Goal: Transaction & Acquisition: Purchase product/service

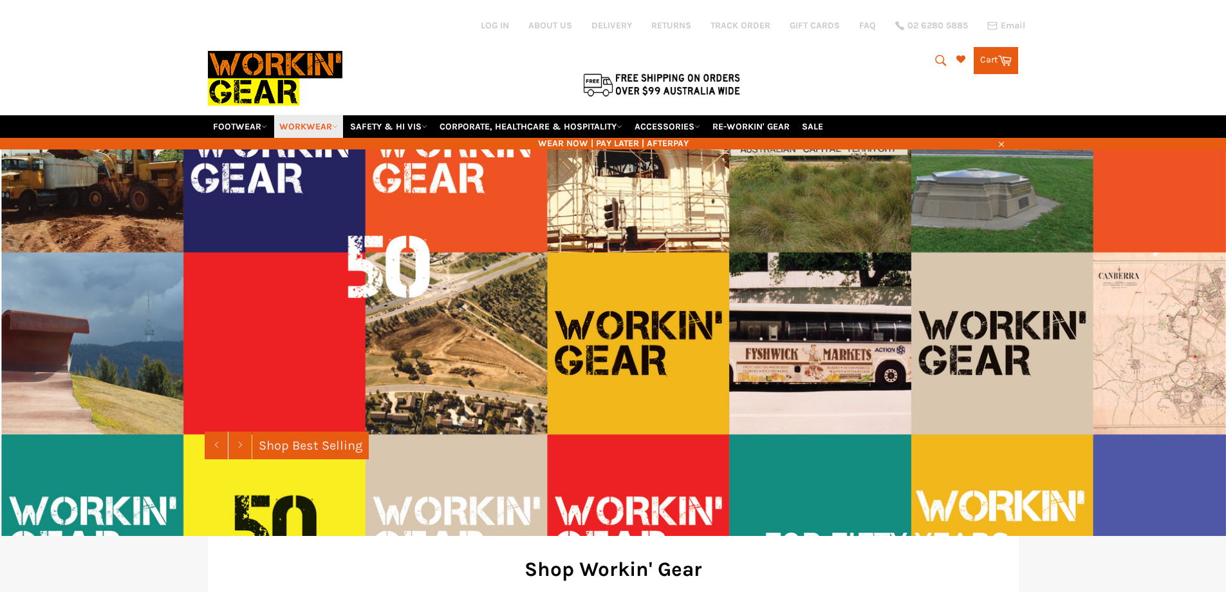
click at [336, 124] on icon at bounding box center [335, 127] width 6 height 6
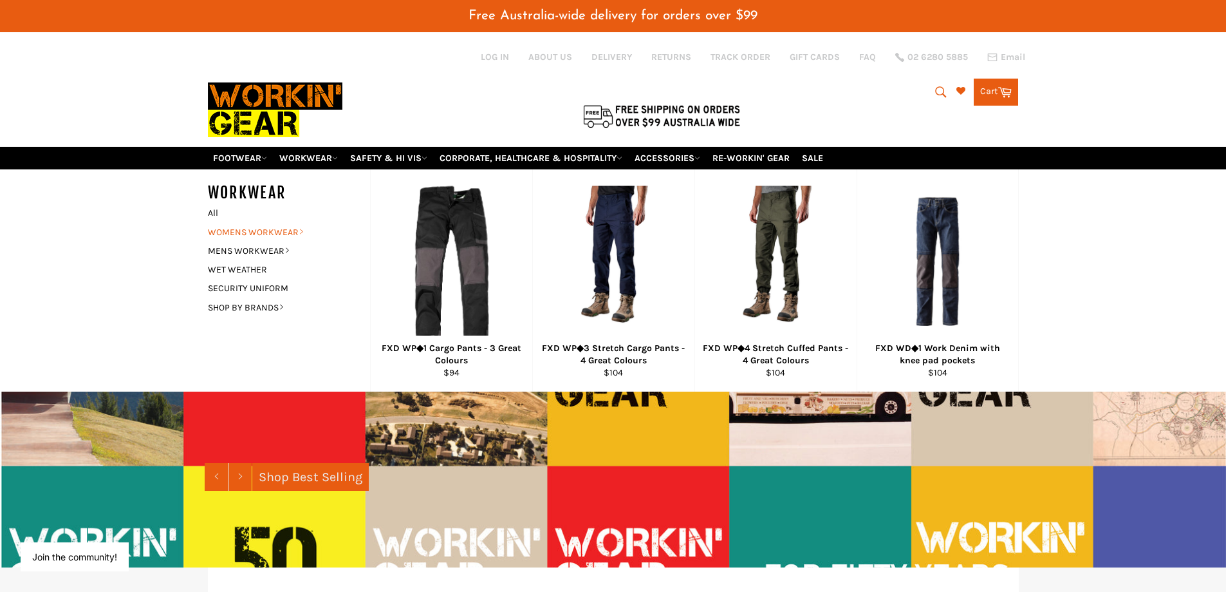
click at [267, 228] on link "WOMENS WORKWEAR" at bounding box center [279, 232] width 156 height 19
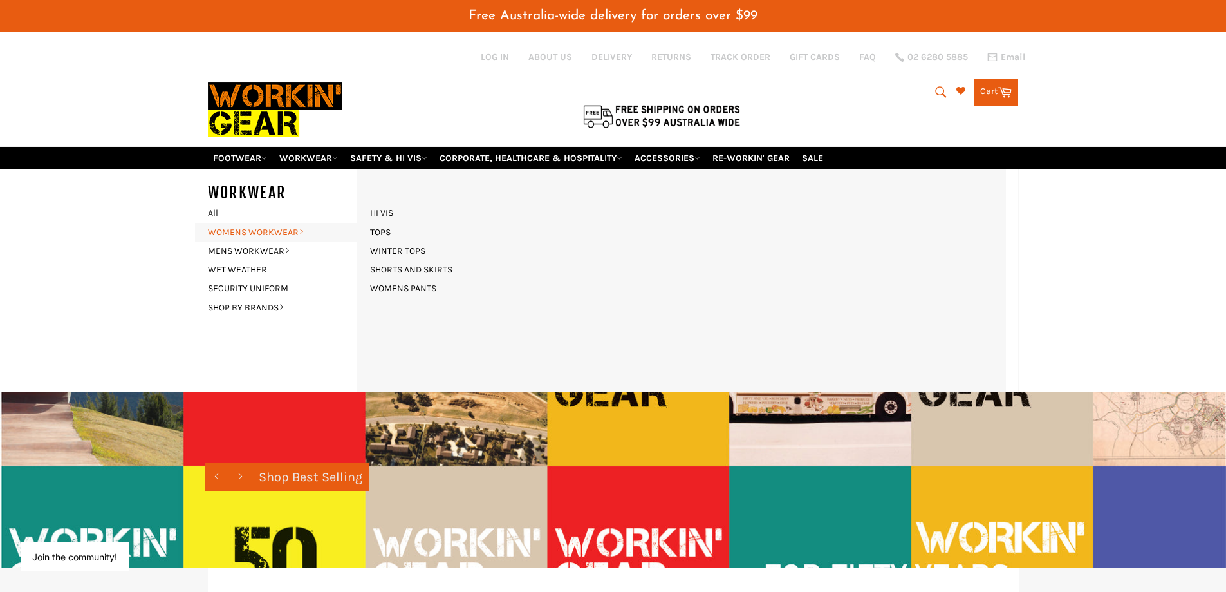
click at [268, 230] on link "WOMENS WORKWEAR" at bounding box center [279, 232] width 156 height 19
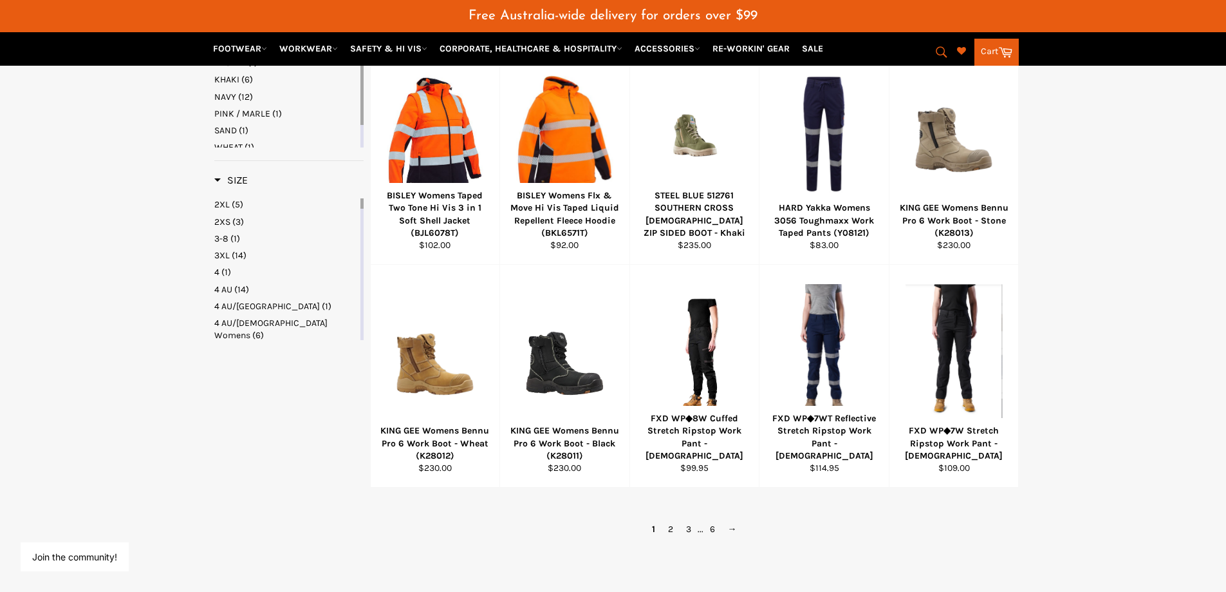
scroll to position [708, 0]
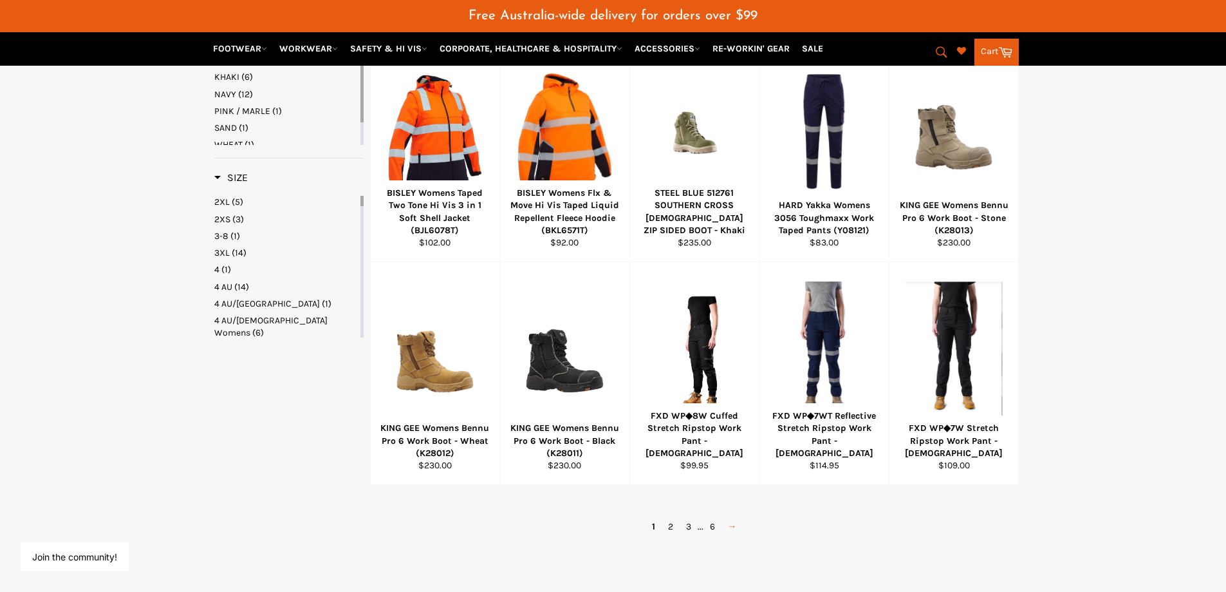
click at [735, 527] on link "→" at bounding box center [733, 526] width 22 height 19
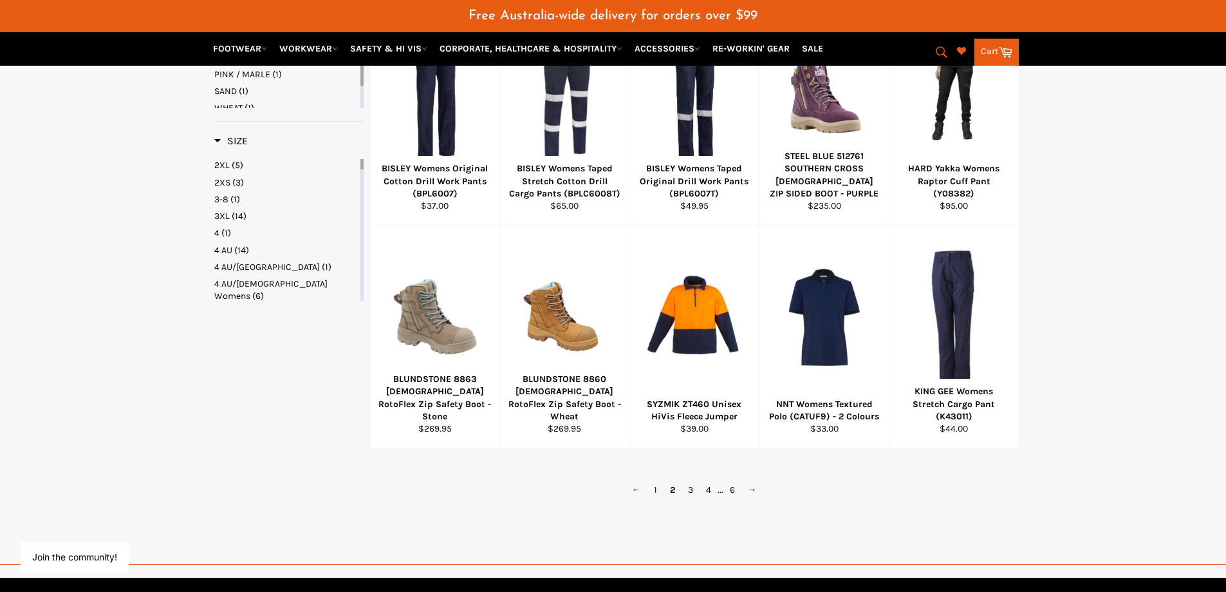
scroll to position [785, 0]
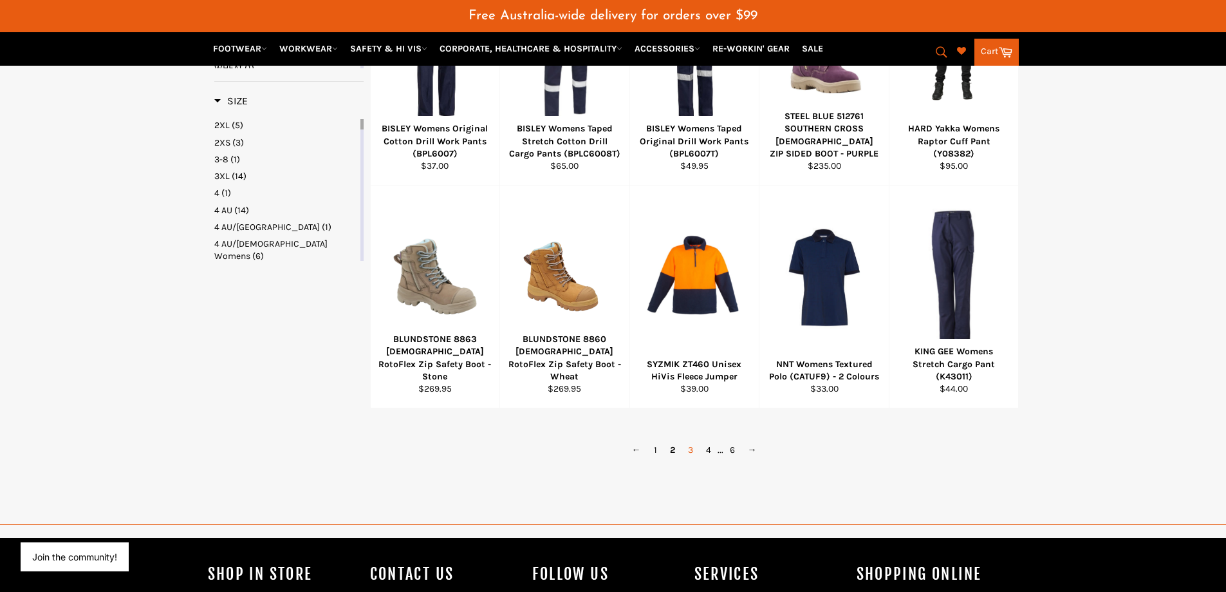
click at [685, 454] on link "3" at bounding box center [691, 449] width 18 height 19
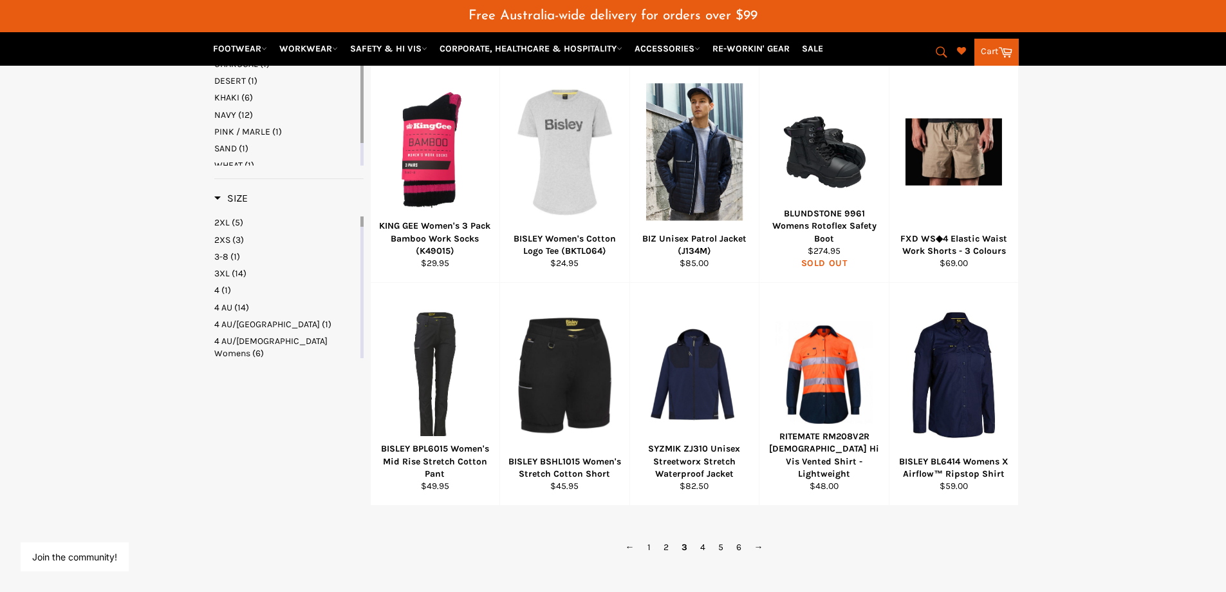
scroll to position [720, 0]
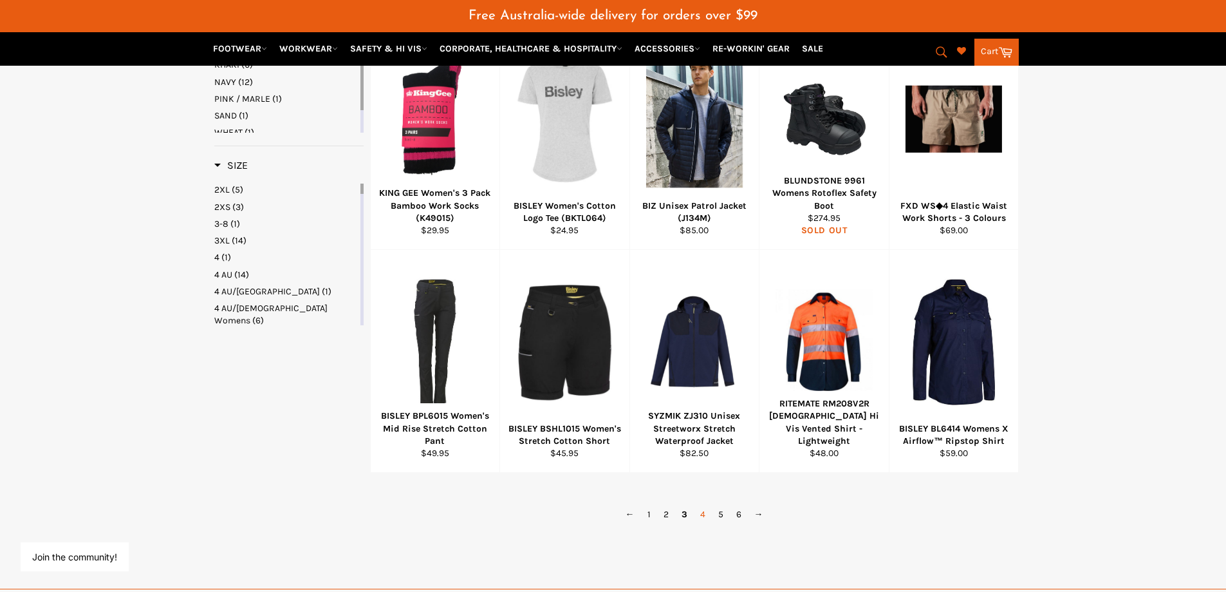
click at [704, 515] on link "4" at bounding box center [703, 514] width 18 height 19
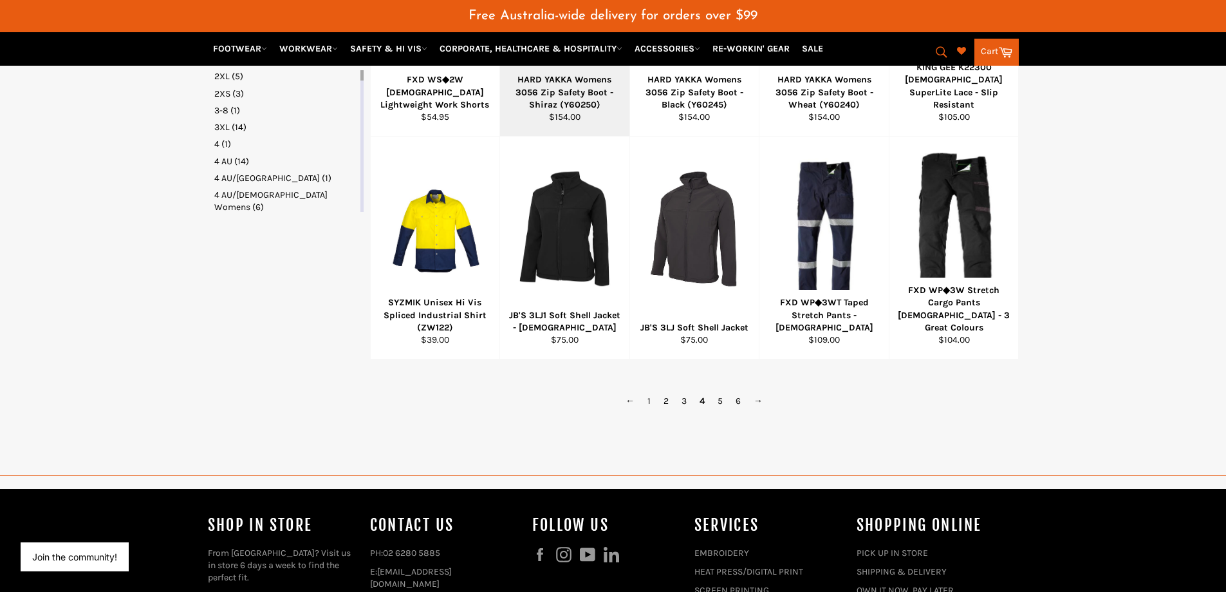
scroll to position [849, 0]
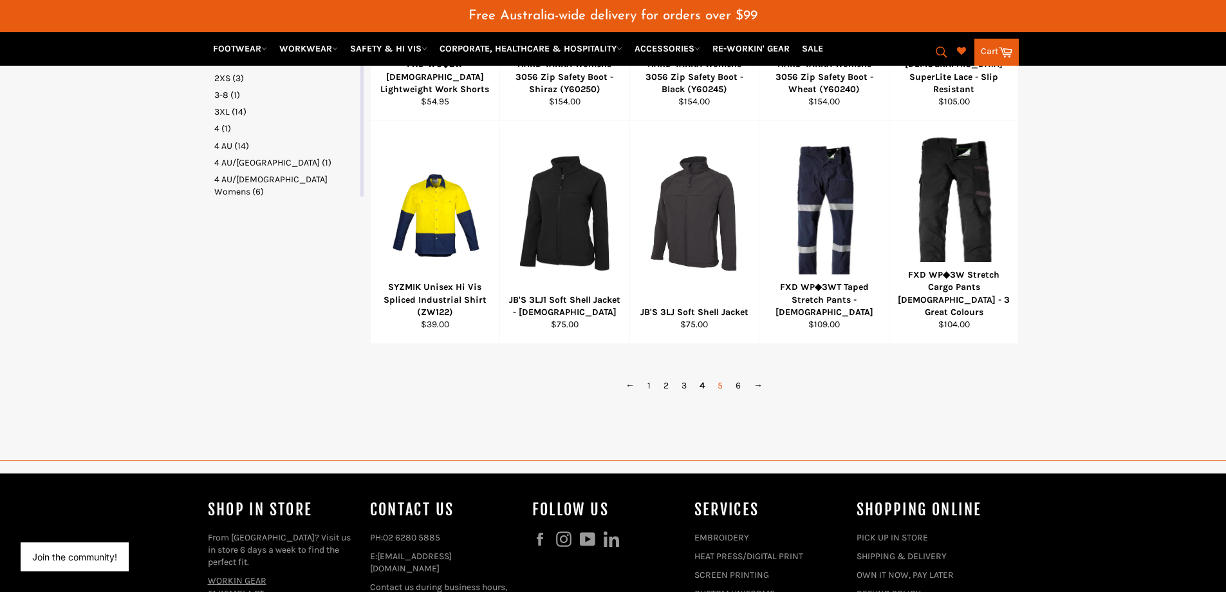
click at [721, 388] on link "5" at bounding box center [720, 385] width 18 height 19
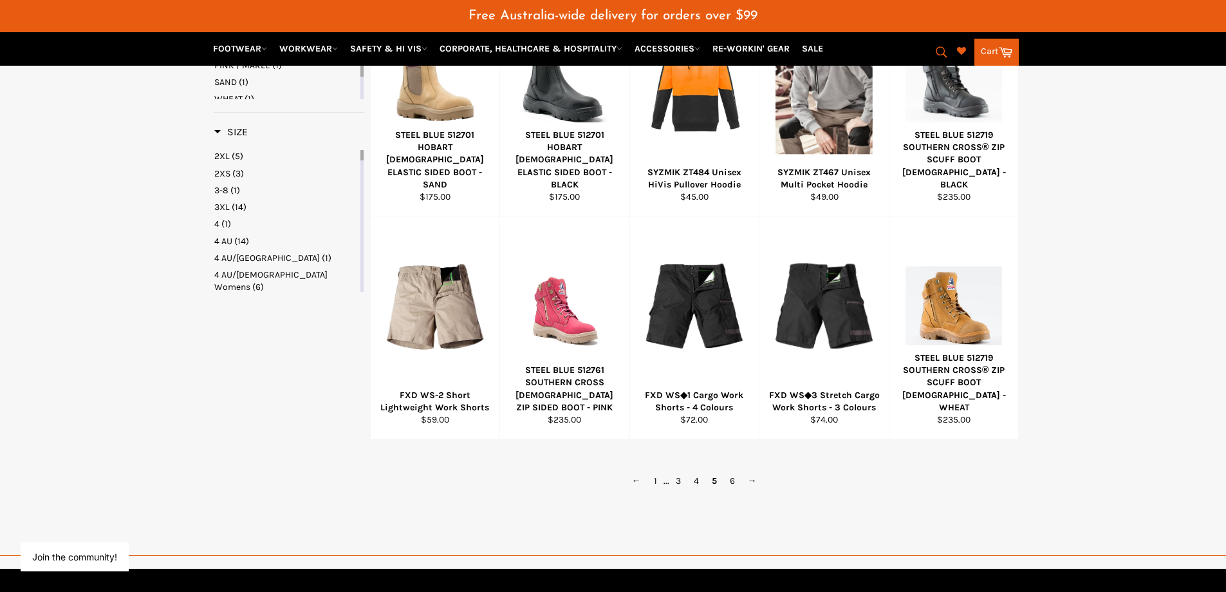
scroll to position [785, 0]
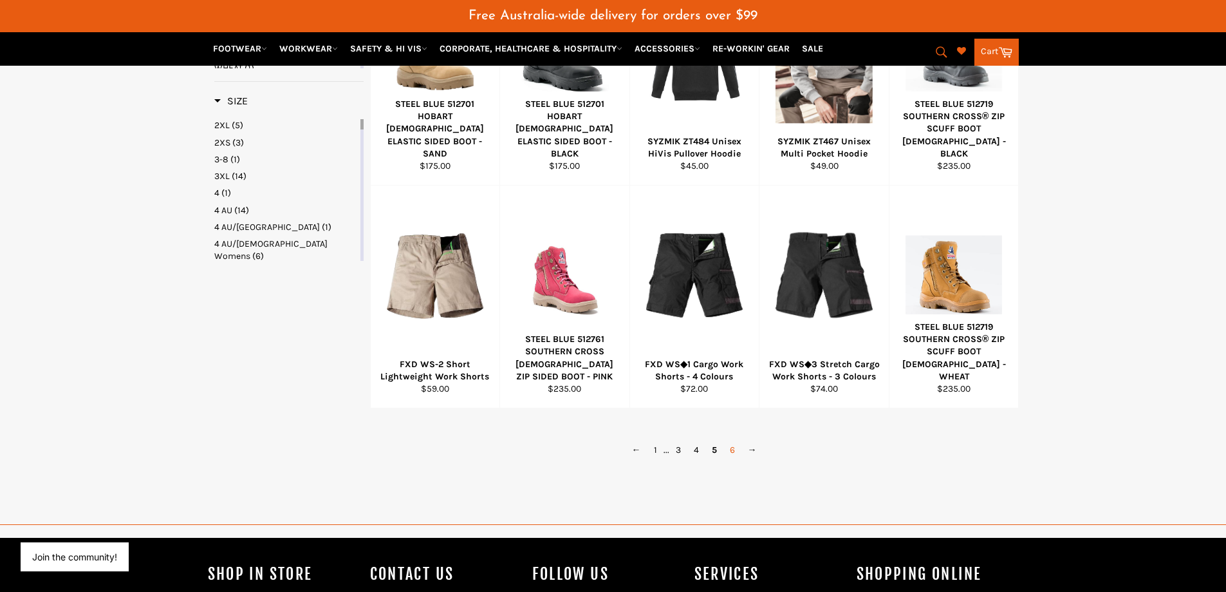
click at [733, 451] on link "6" at bounding box center [733, 449] width 18 height 19
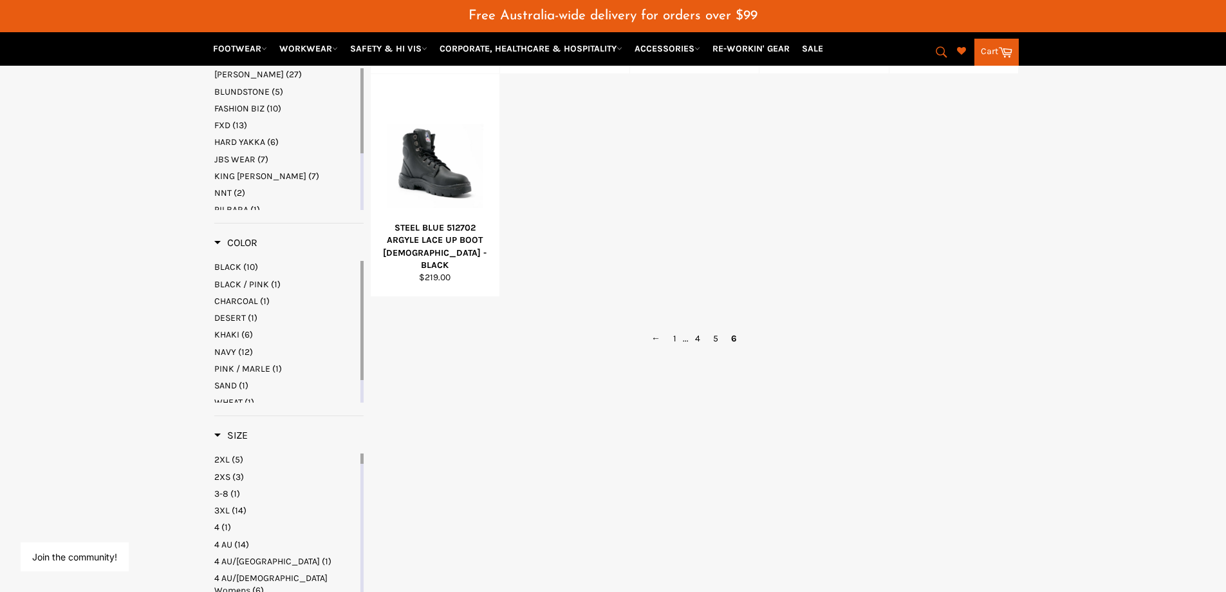
scroll to position [463, 0]
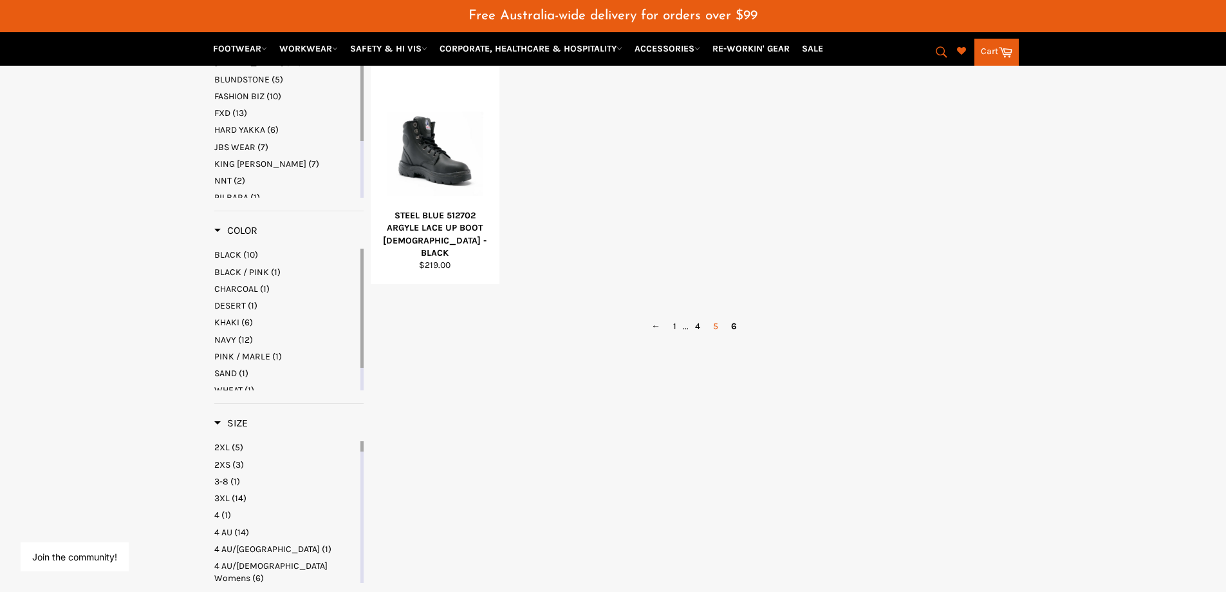
click at [713, 325] on link "5" at bounding box center [716, 326] width 18 height 19
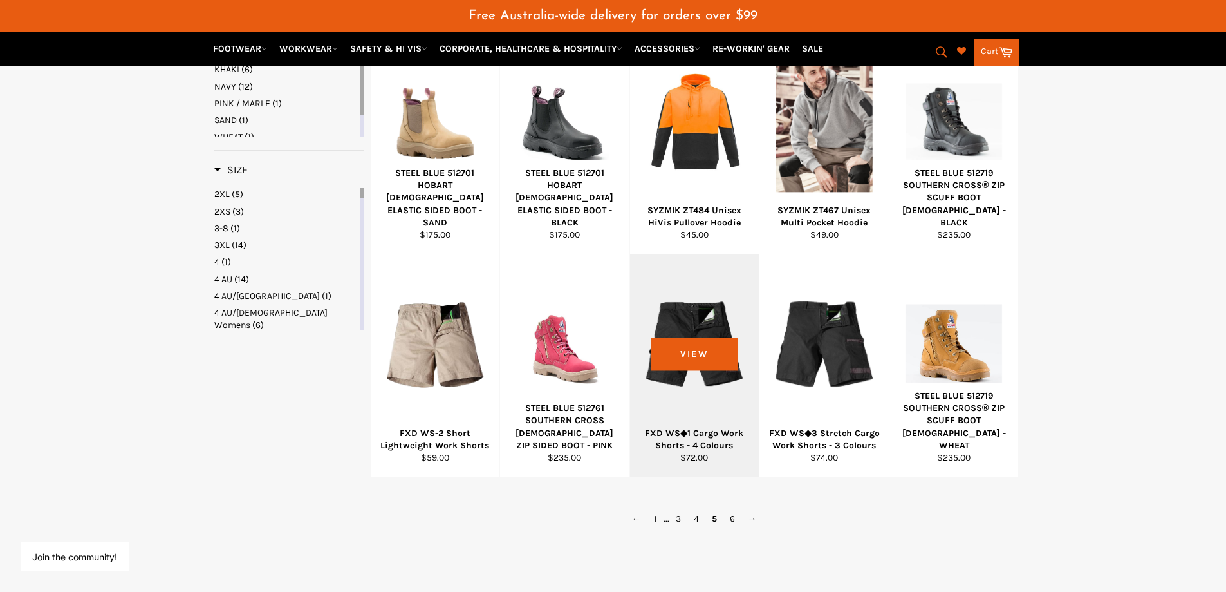
scroll to position [720, 0]
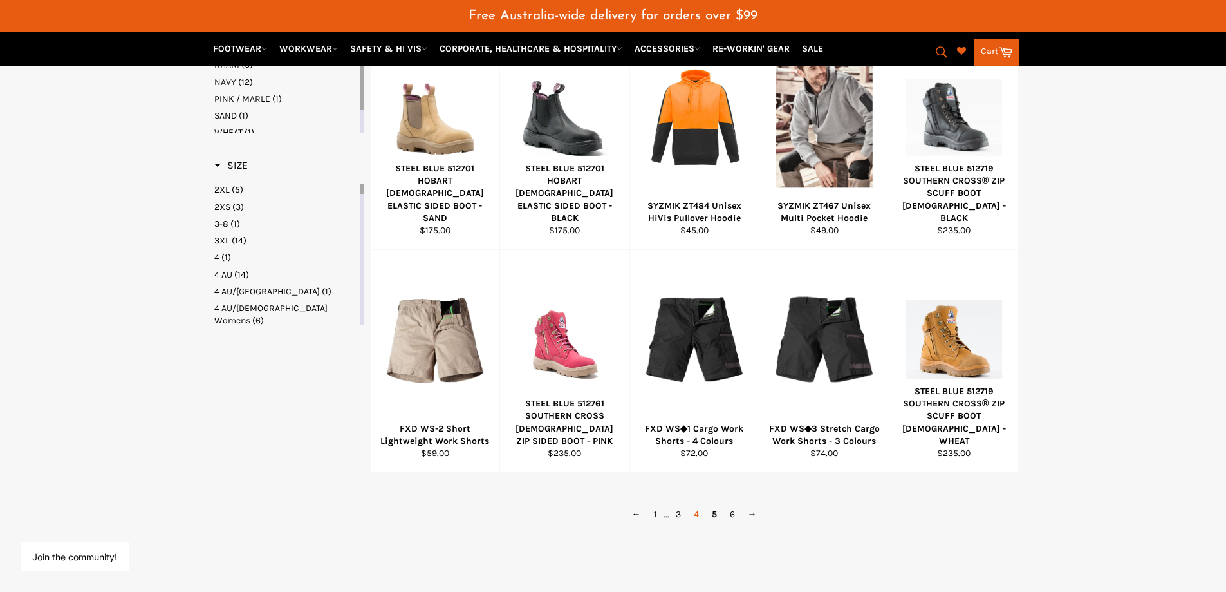
click at [696, 511] on link "4" at bounding box center [697, 514] width 18 height 19
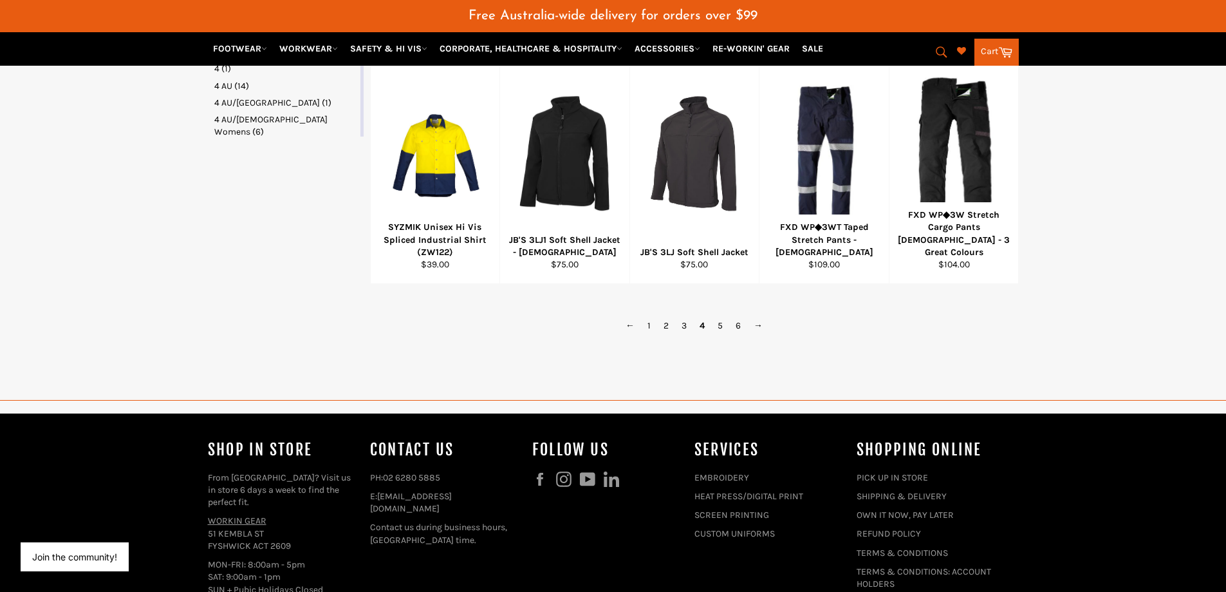
scroll to position [913, 0]
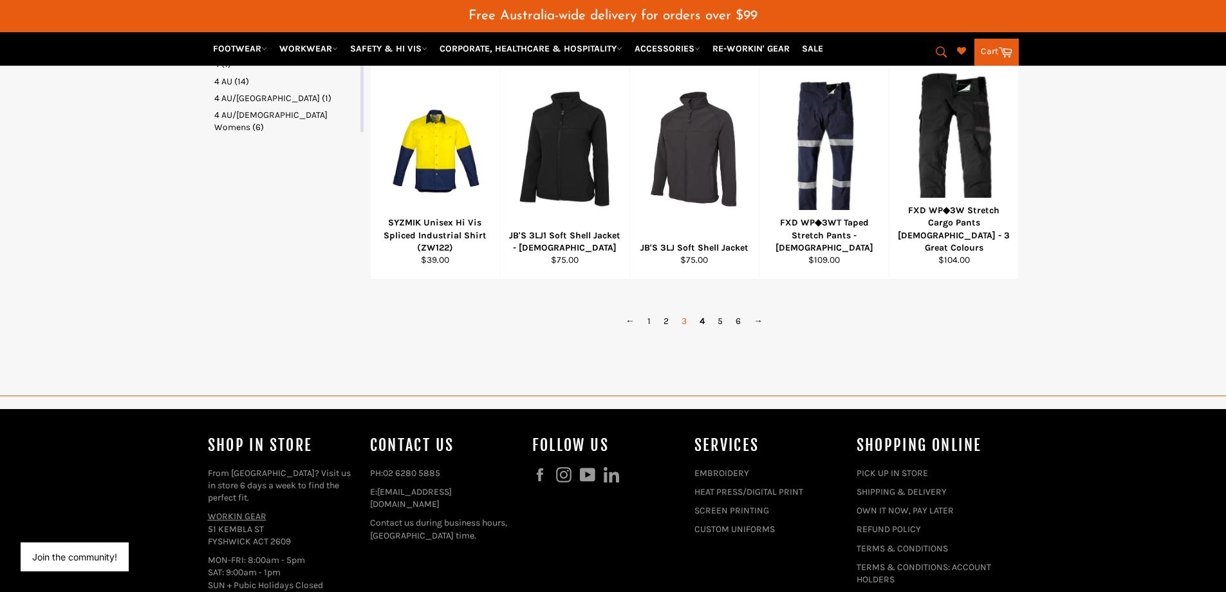
click at [687, 321] on link "3" at bounding box center [684, 321] width 18 height 19
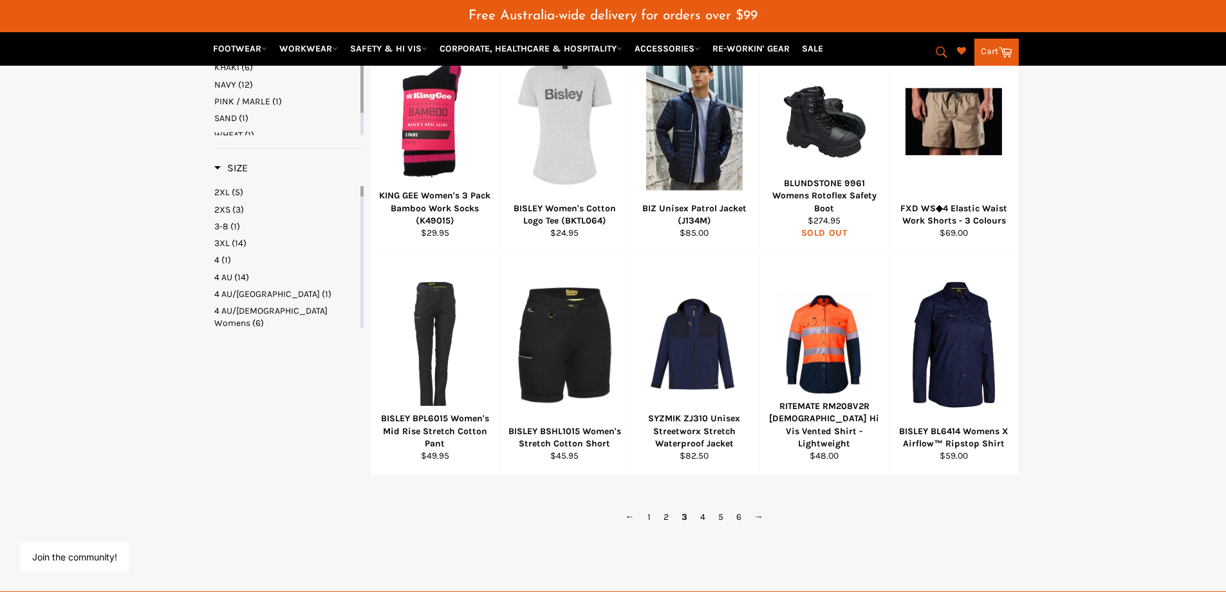
scroll to position [720, 0]
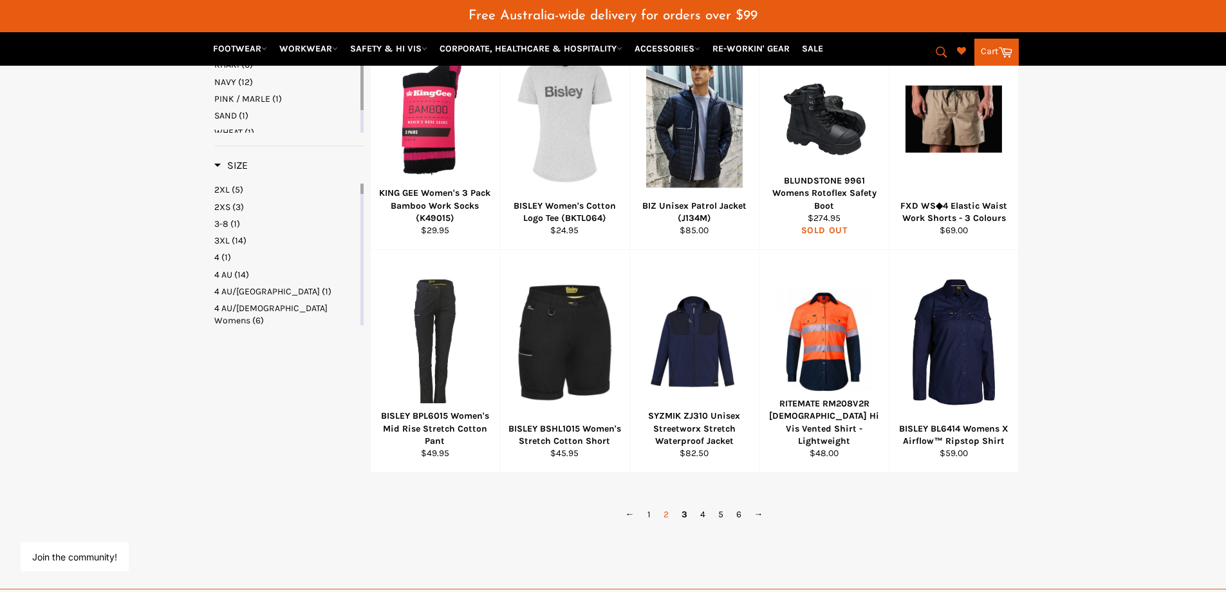
click at [668, 514] on link "2" at bounding box center [666, 514] width 18 height 19
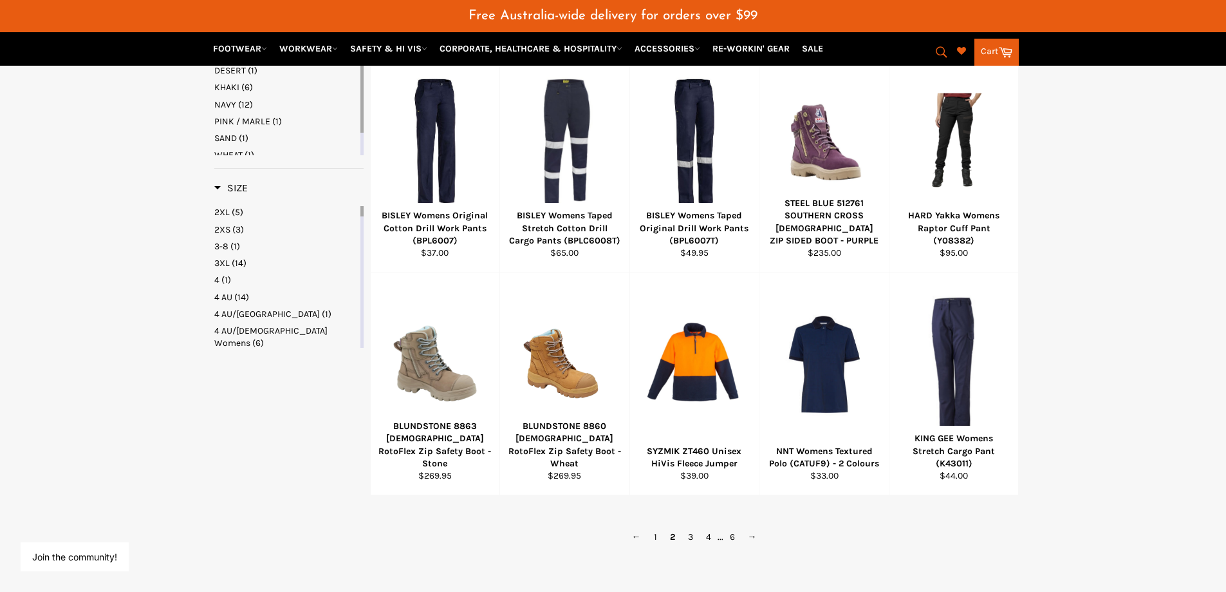
scroll to position [720, 0]
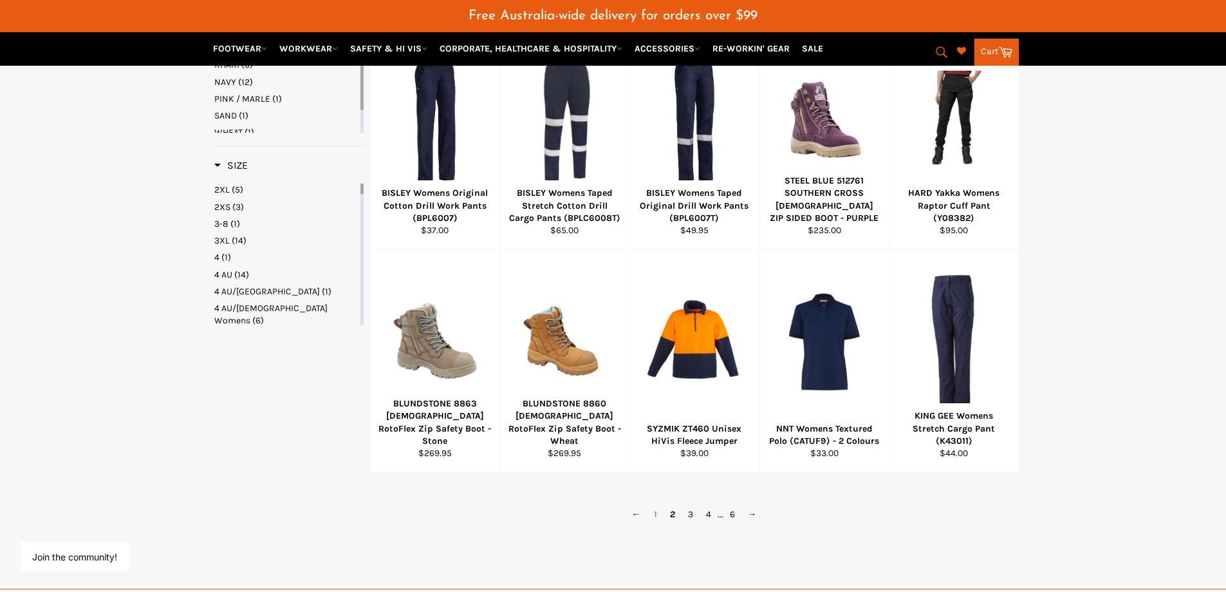
click at [651, 512] on link "1" at bounding box center [656, 514] width 16 height 19
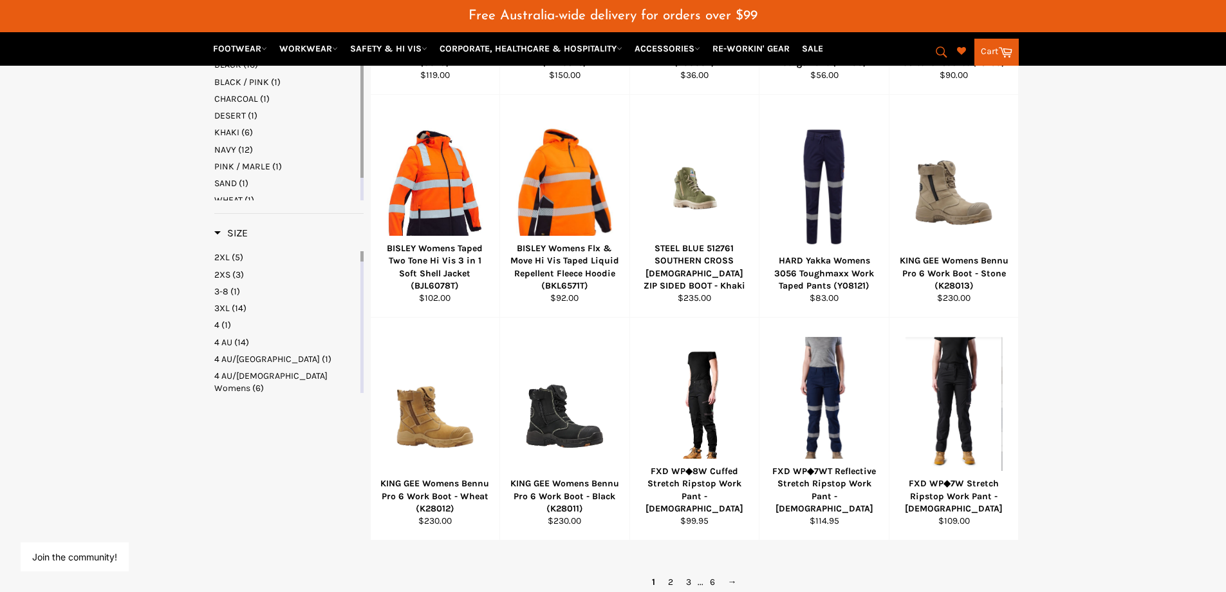
scroll to position [656, 0]
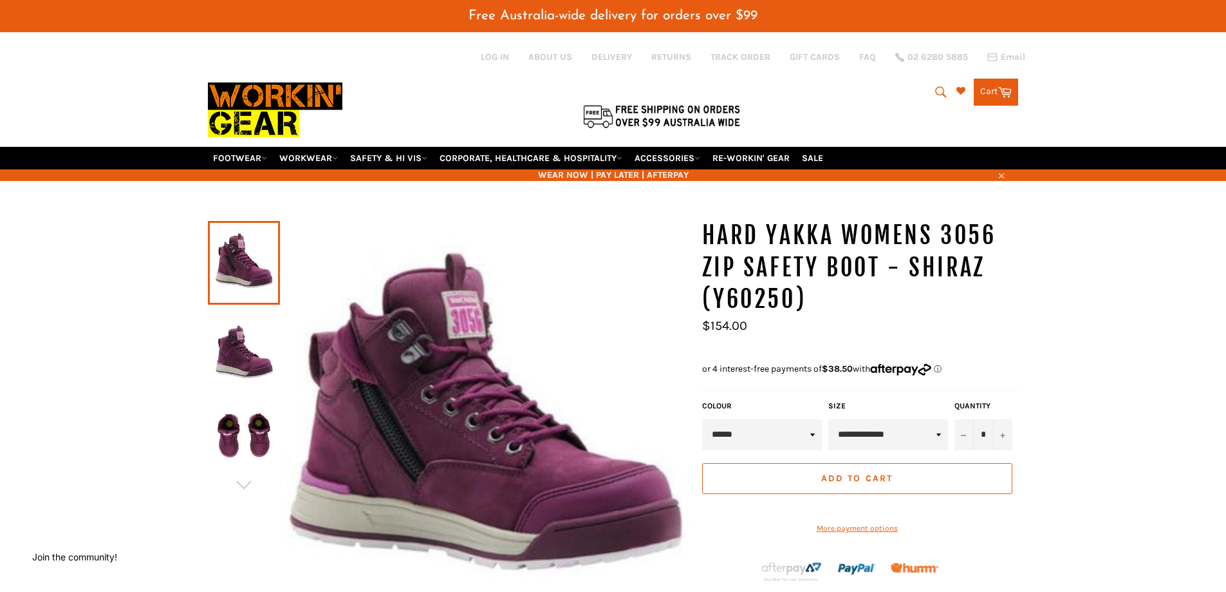
scroll to position [64, 0]
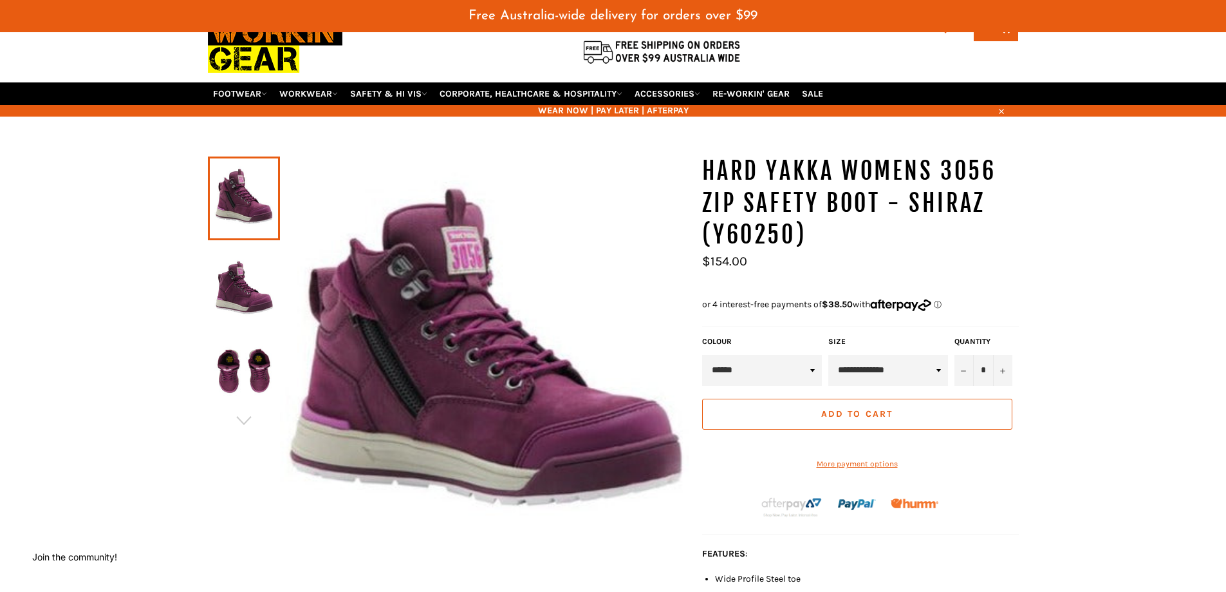
click at [250, 306] on img at bounding box center [243, 284] width 59 height 71
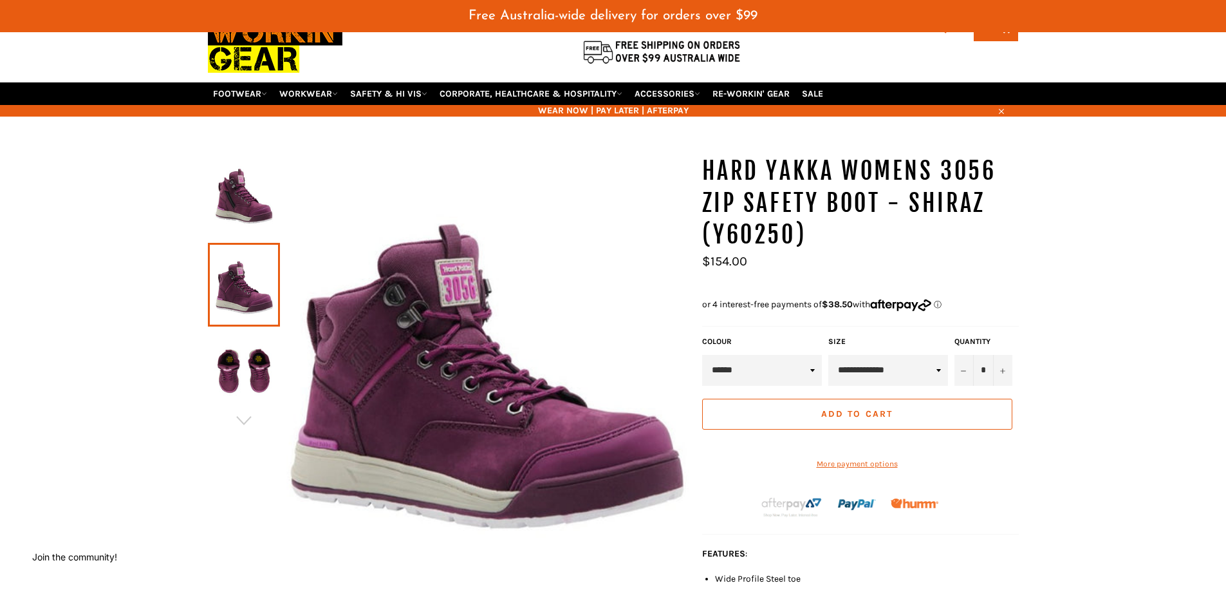
click at [247, 359] on img at bounding box center [243, 370] width 59 height 71
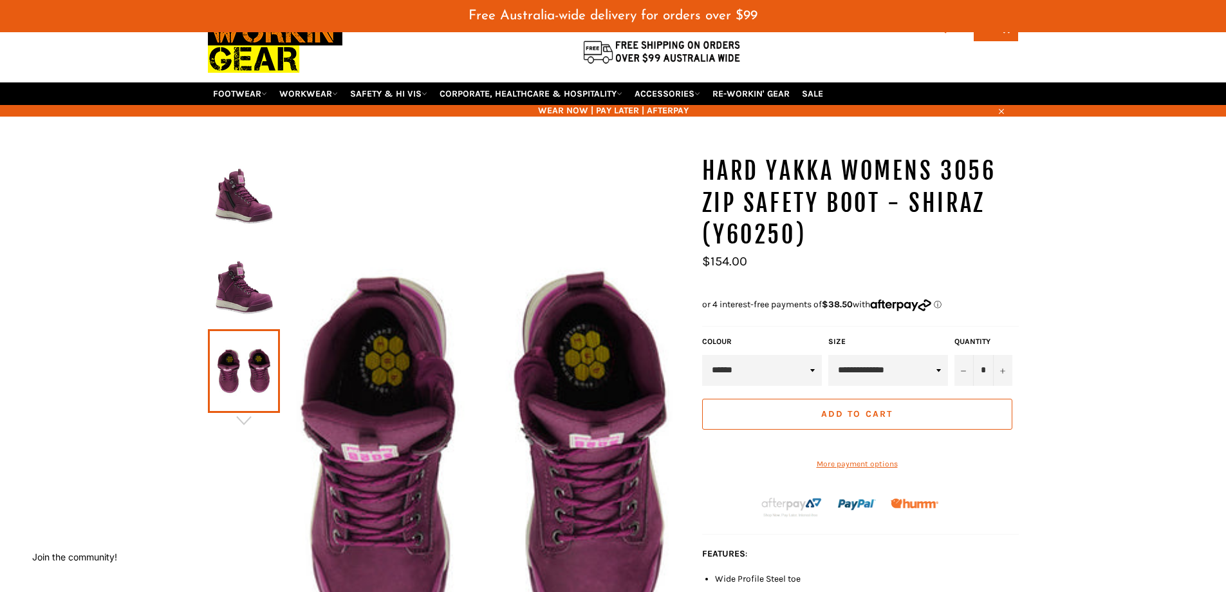
click at [234, 225] on img at bounding box center [243, 198] width 59 height 71
